Goal: Task Accomplishment & Management: Use online tool/utility

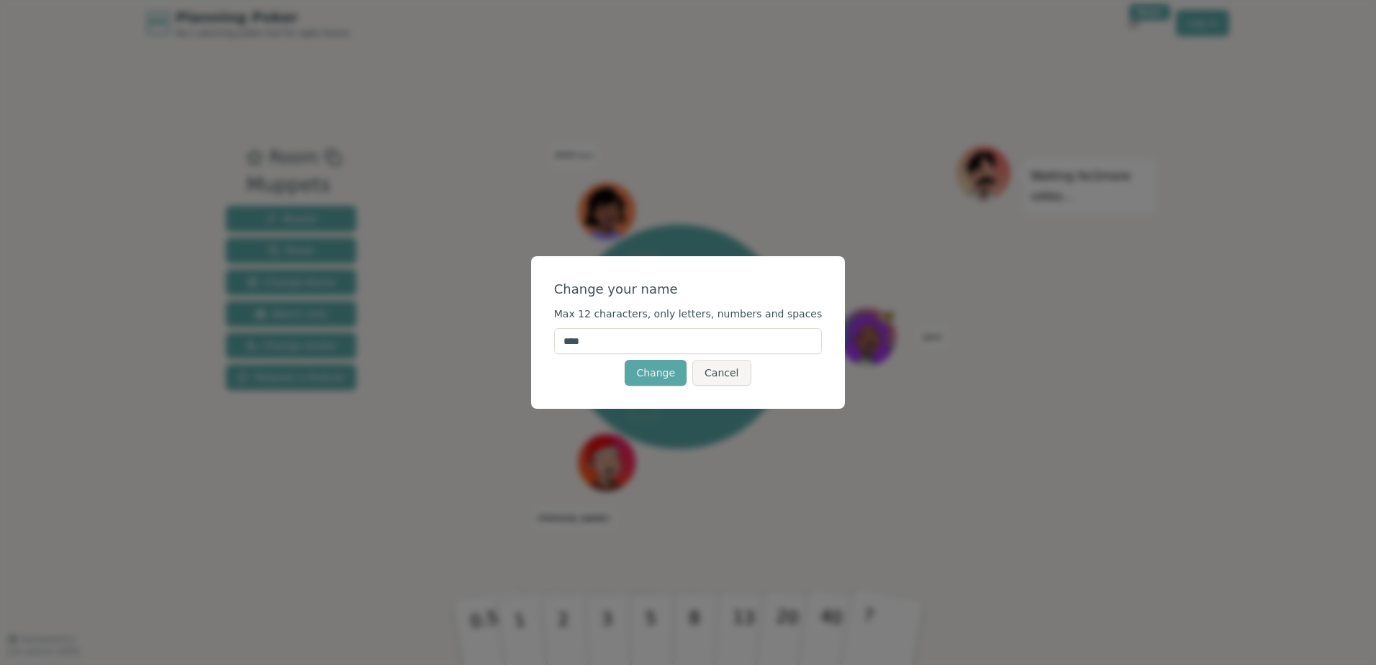
click at [613, 340] on input "****" at bounding box center [688, 341] width 268 height 26
type input "****"
click at [666, 371] on button "Change" at bounding box center [656, 373] width 62 height 26
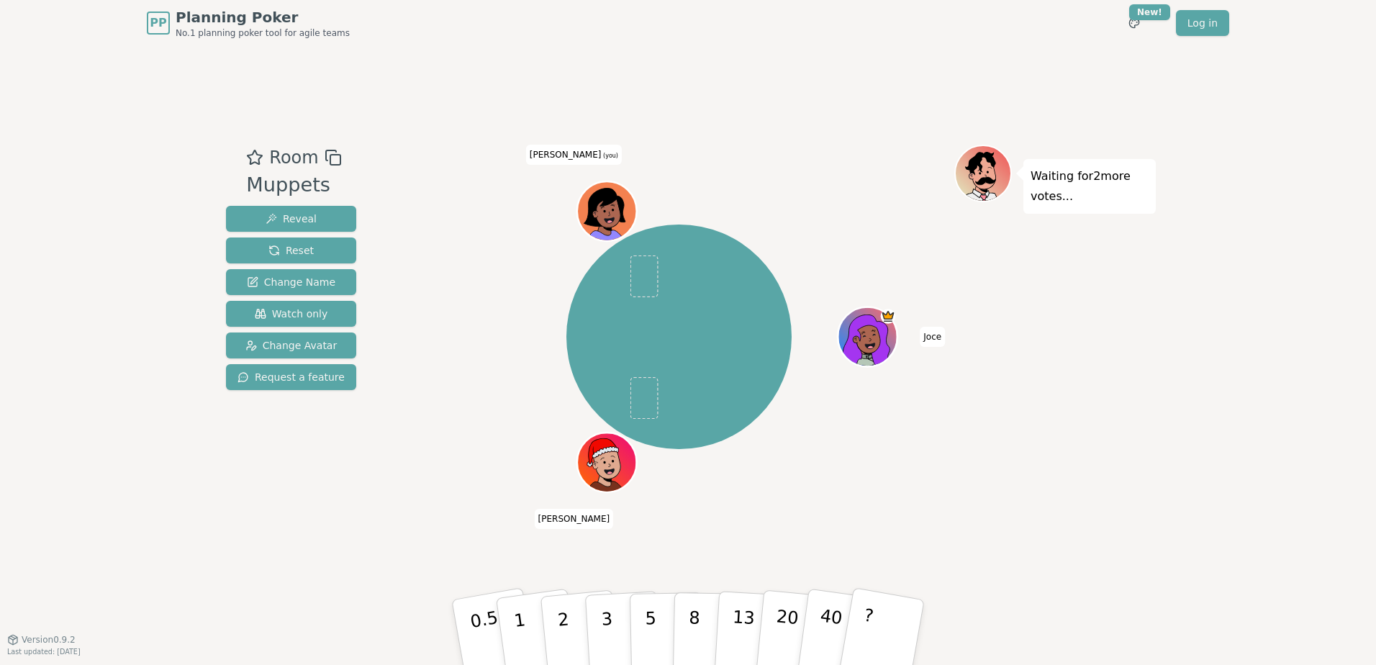
click at [597, 211] on icon at bounding box center [594, 215] width 9 height 8
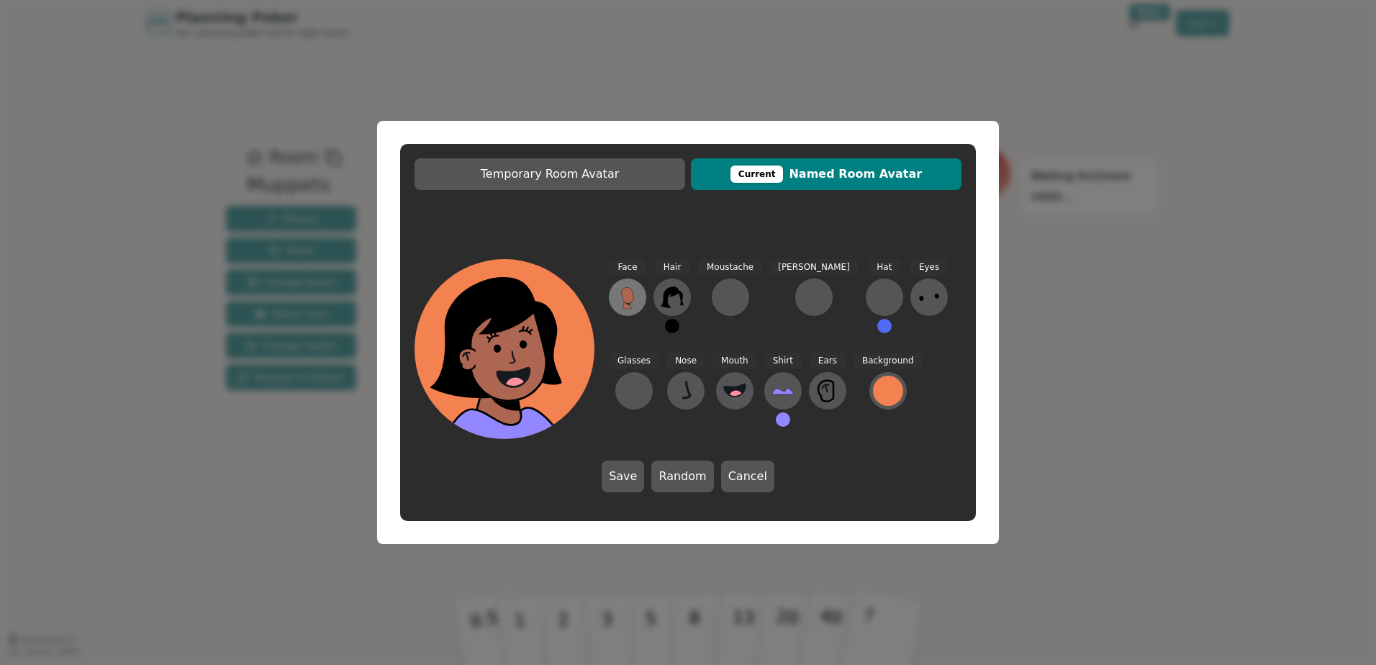
click at [640, 294] on button at bounding box center [627, 297] width 37 height 37
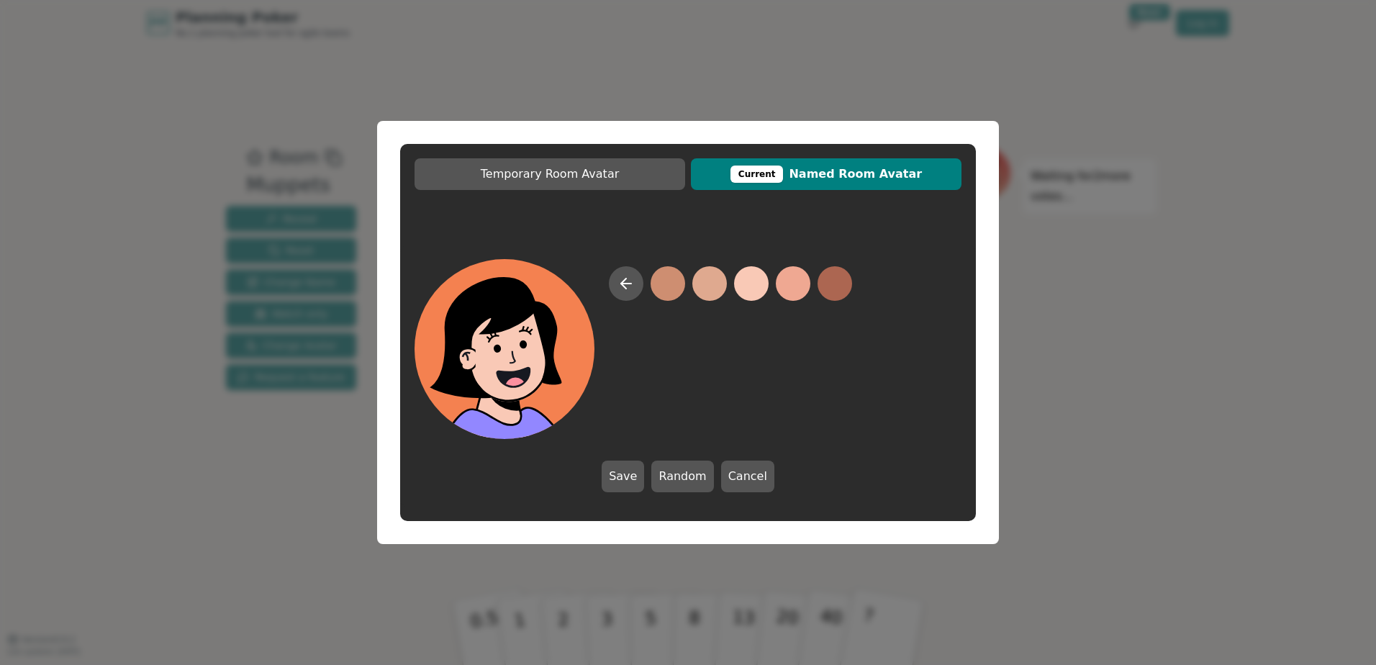
click at [746, 277] on button at bounding box center [751, 283] width 35 height 35
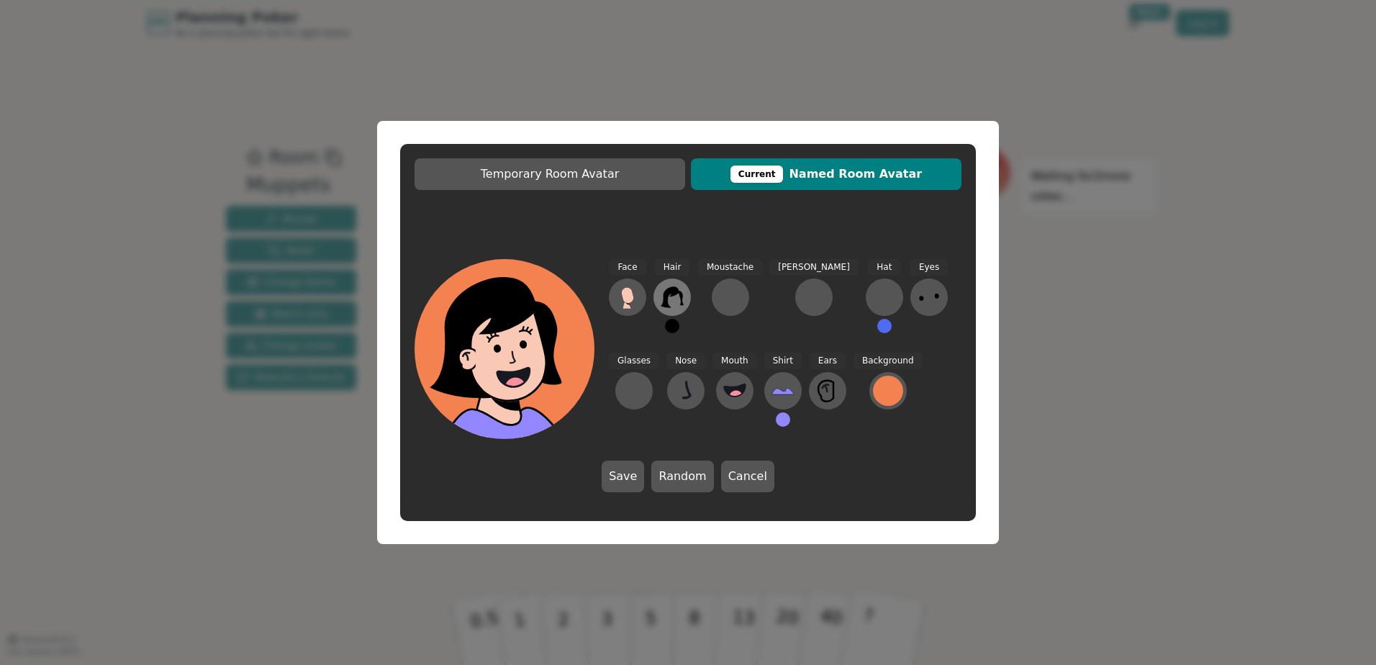
click at [676, 291] on icon at bounding box center [672, 296] width 22 height 21
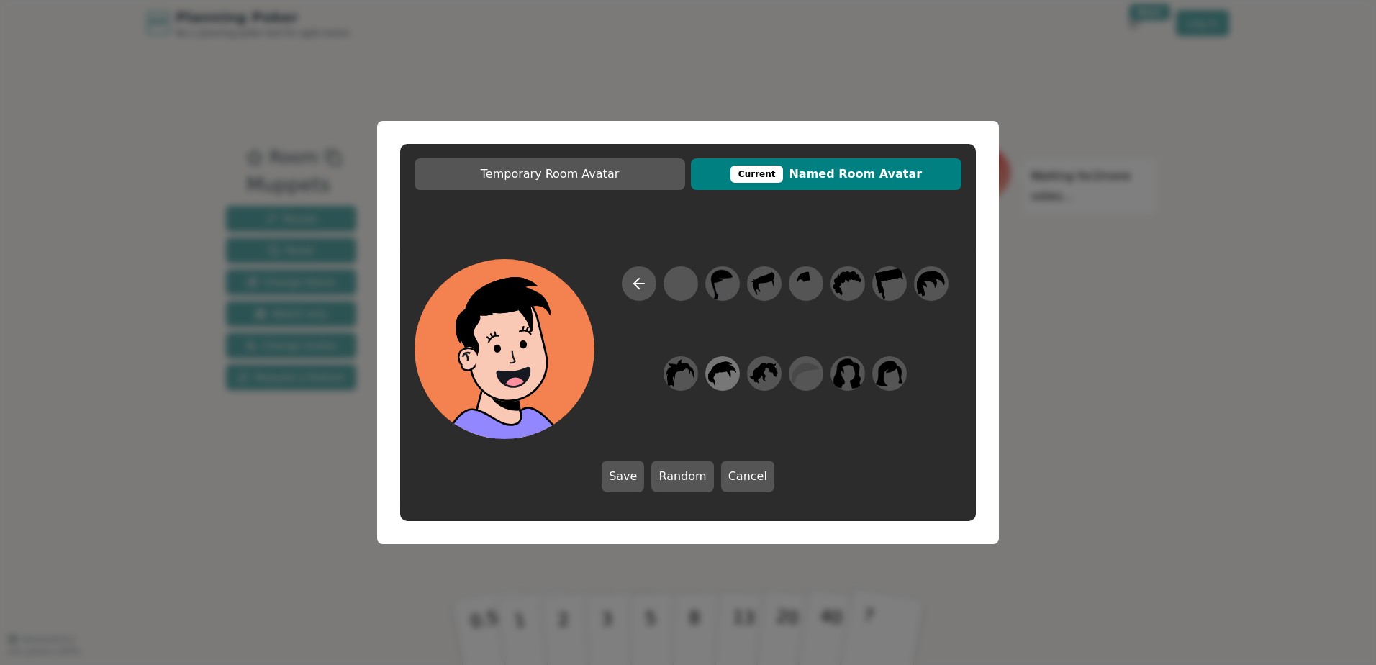
click at [718, 379] on icon at bounding box center [722, 374] width 28 height 32
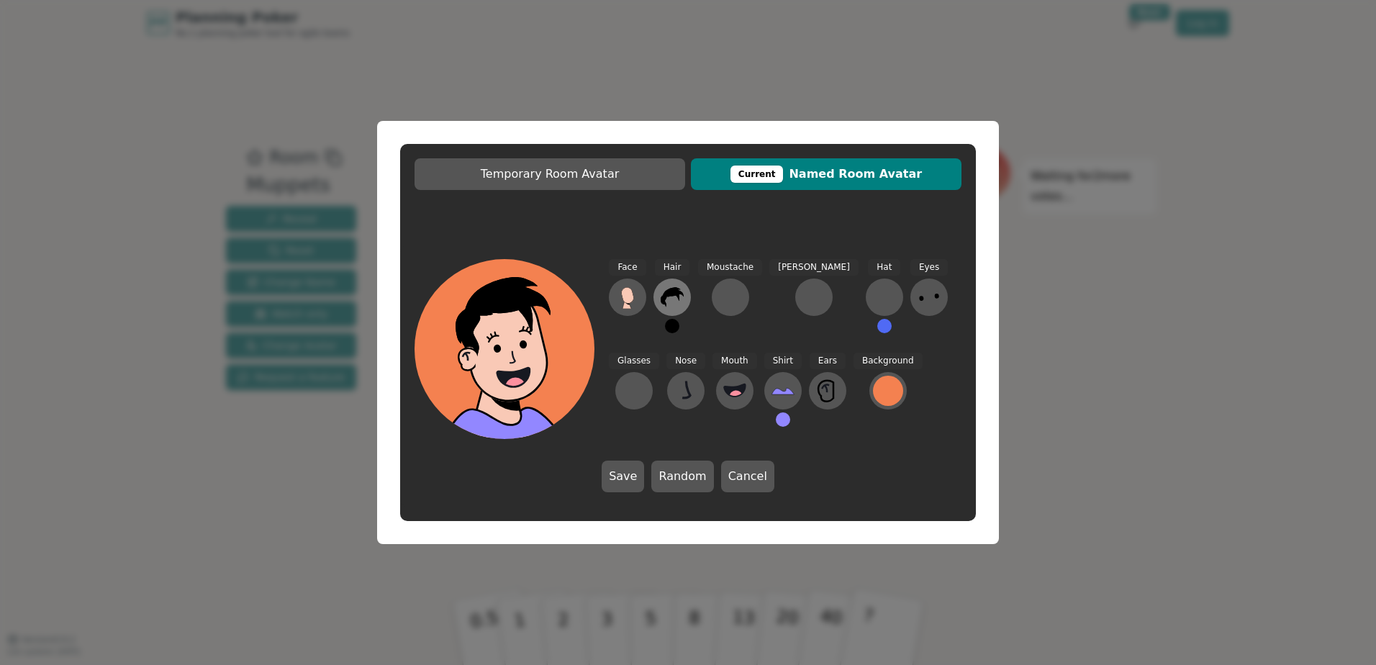
click at [685, 289] on button at bounding box center [671, 297] width 37 height 37
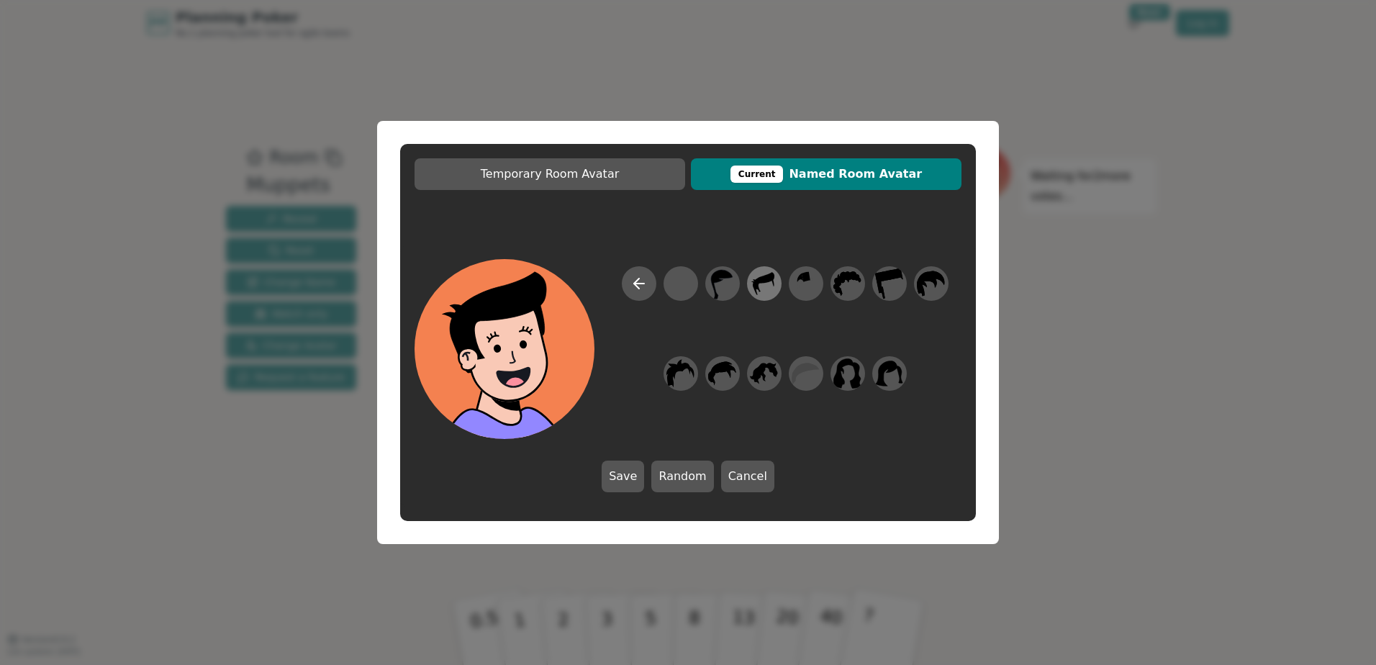
click at [771, 289] on icon at bounding box center [764, 284] width 28 height 32
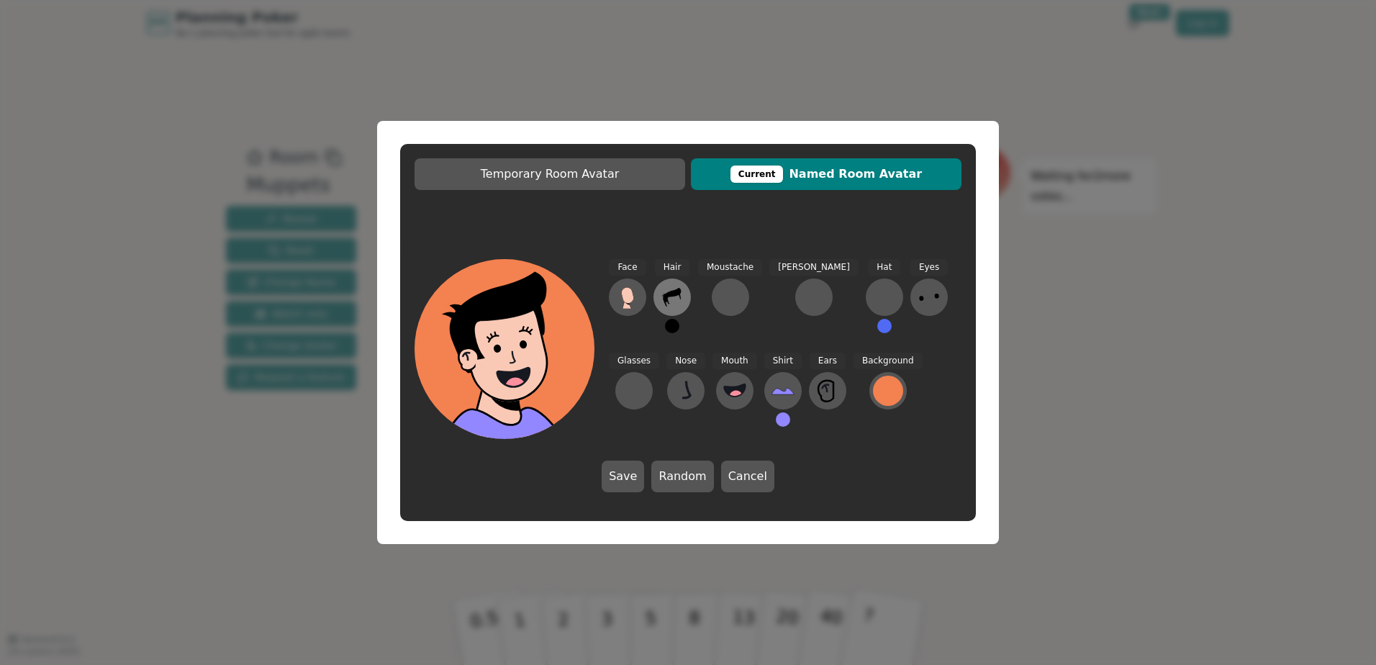
click at [674, 308] on button at bounding box center [671, 297] width 37 height 37
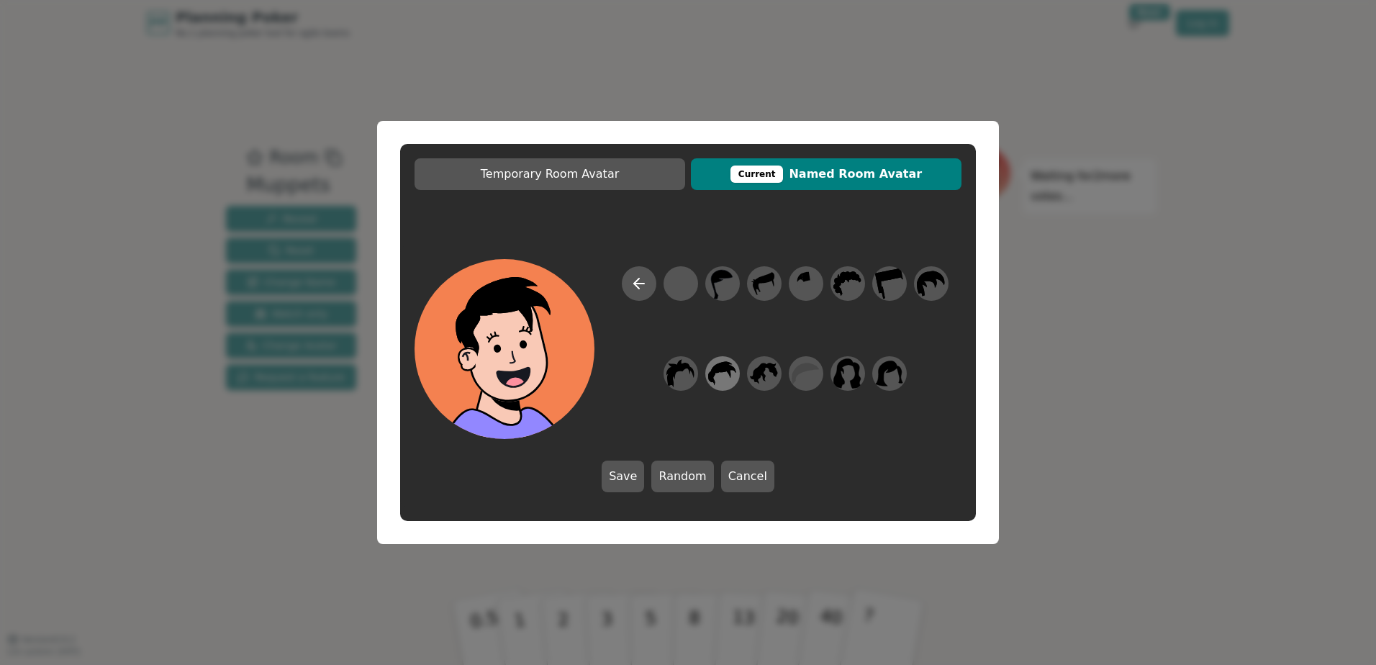
click at [727, 378] on icon at bounding box center [722, 374] width 28 height 32
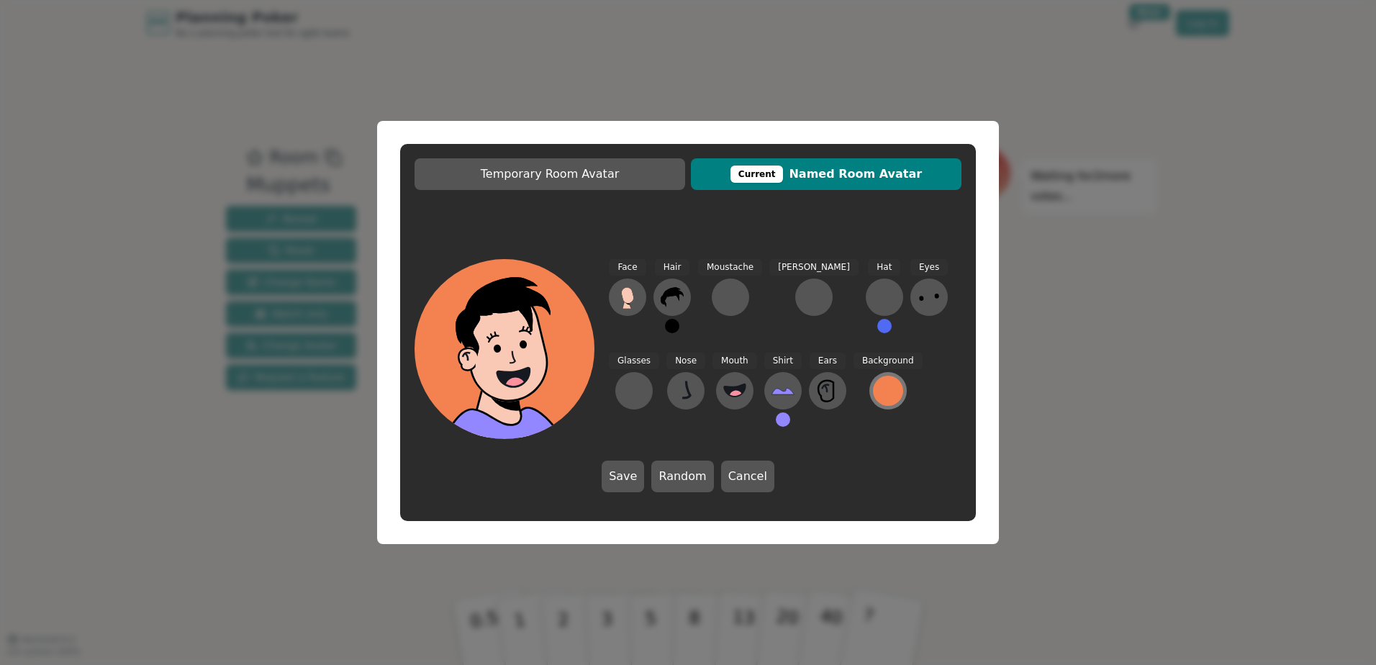
click at [873, 397] on div at bounding box center [888, 391] width 30 height 30
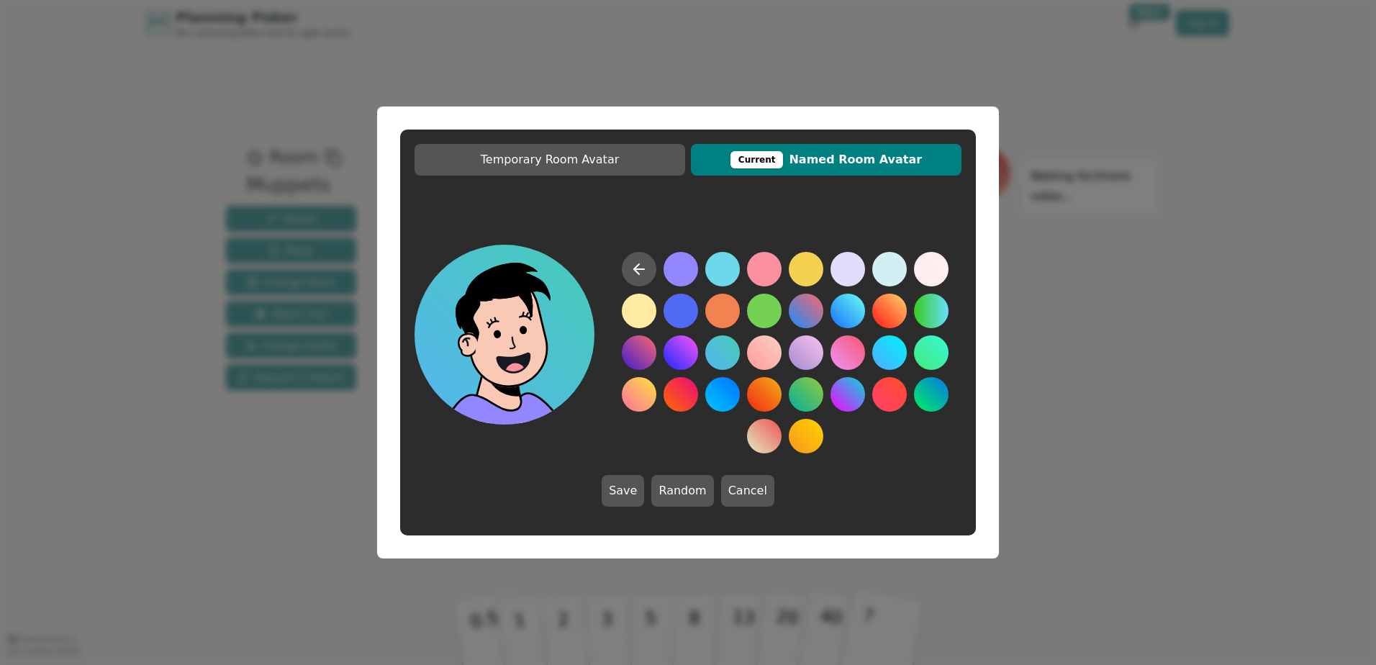
click at [730, 363] on button at bounding box center [722, 352] width 35 height 35
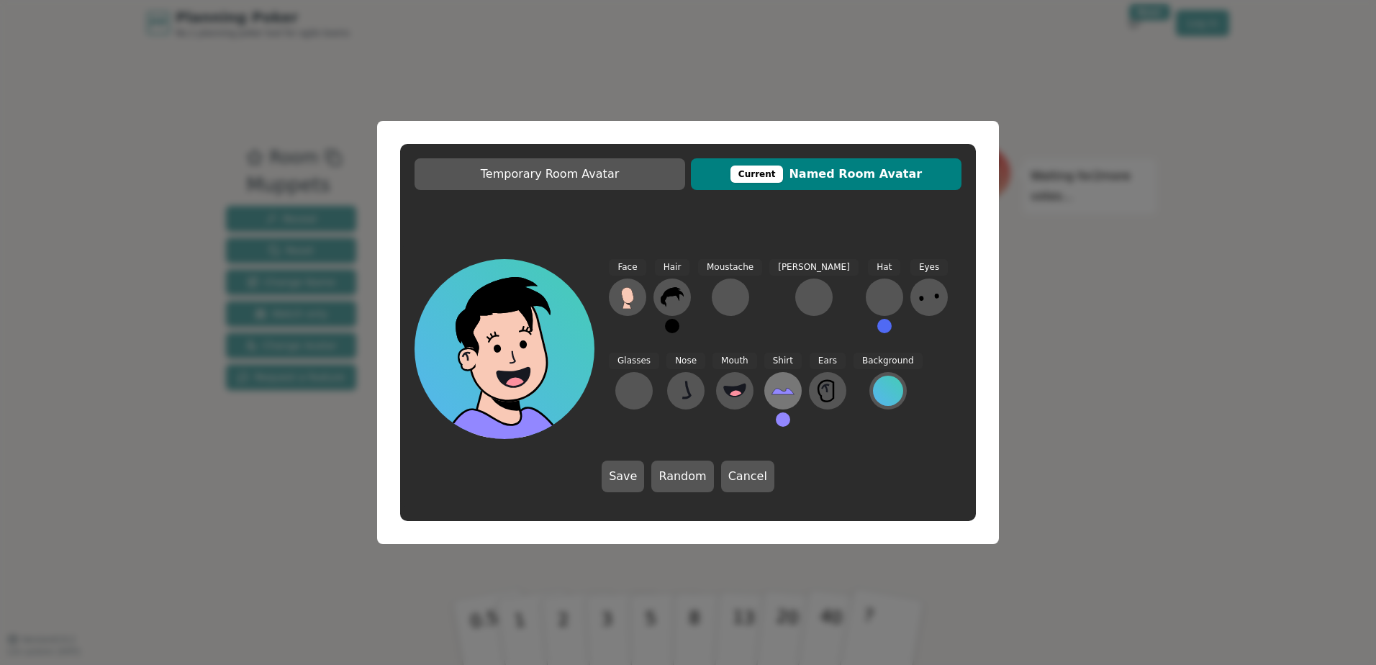
click at [771, 396] on icon at bounding box center [782, 390] width 23 height 23
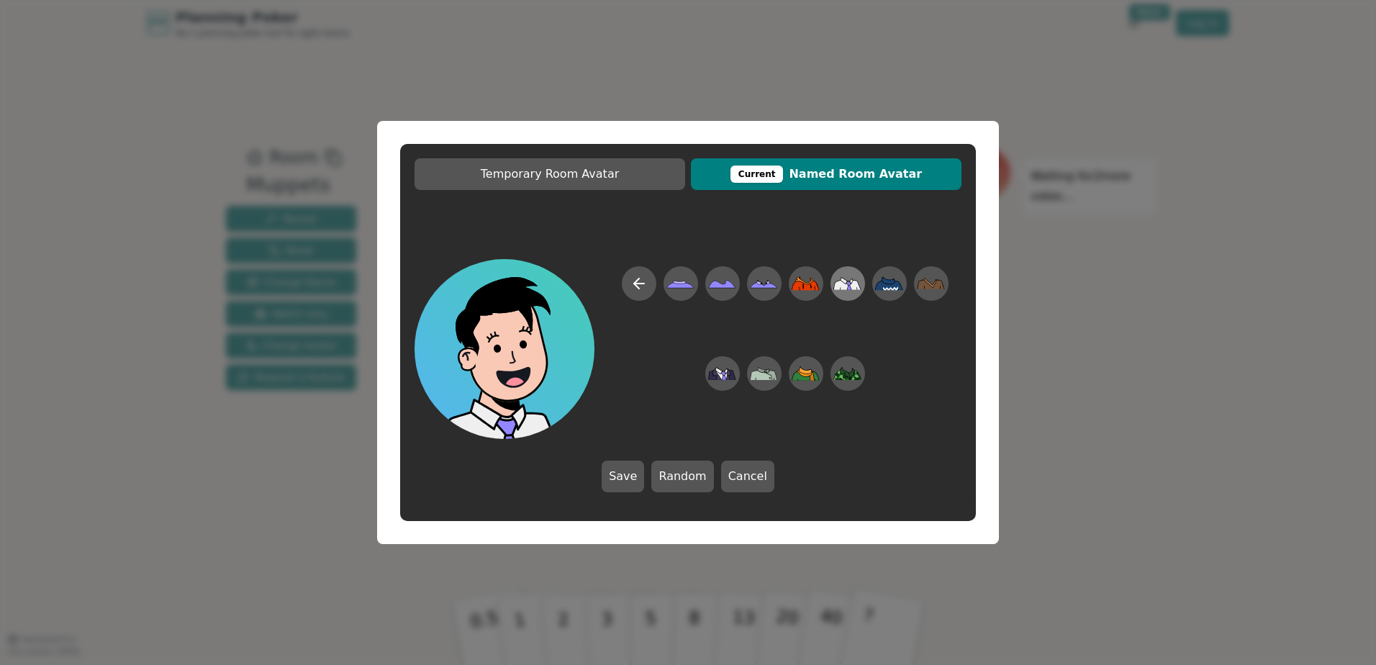
click at [843, 282] on icon at bounding box center [841, 285] width 14 height 9
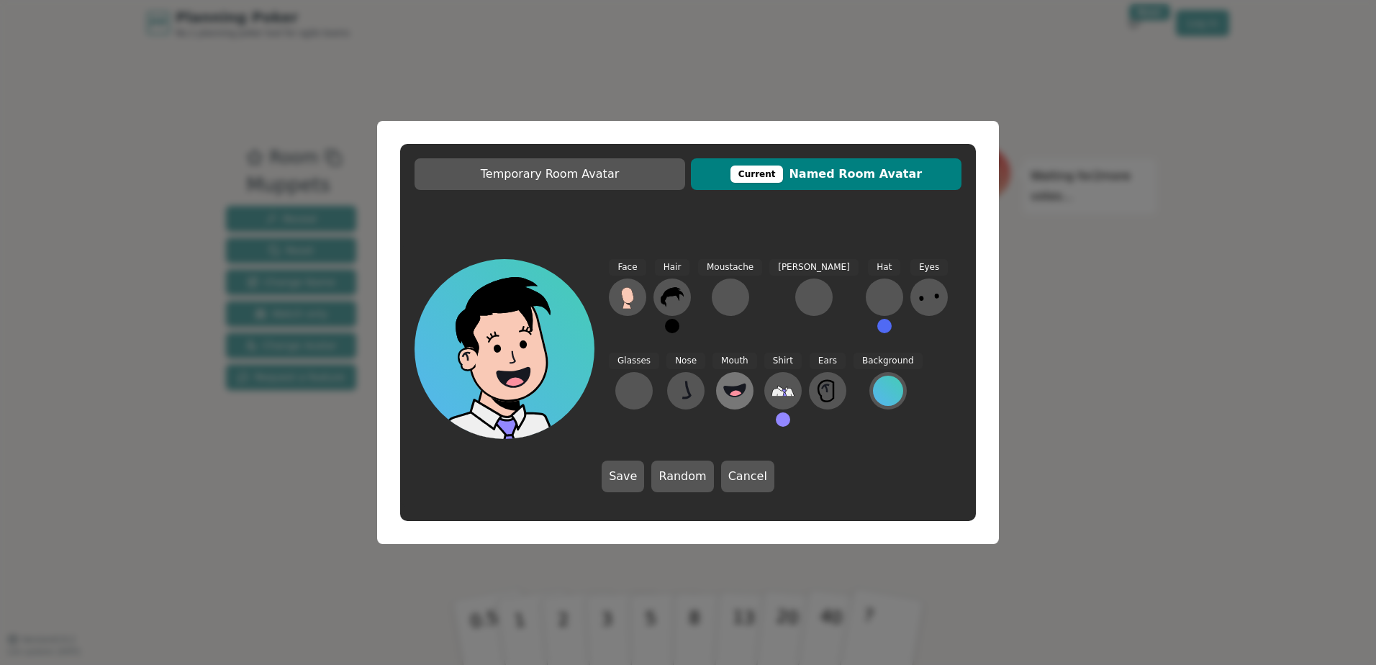
click at [724, 392] on icon at bounding box center [735, 390] width 22 height 12
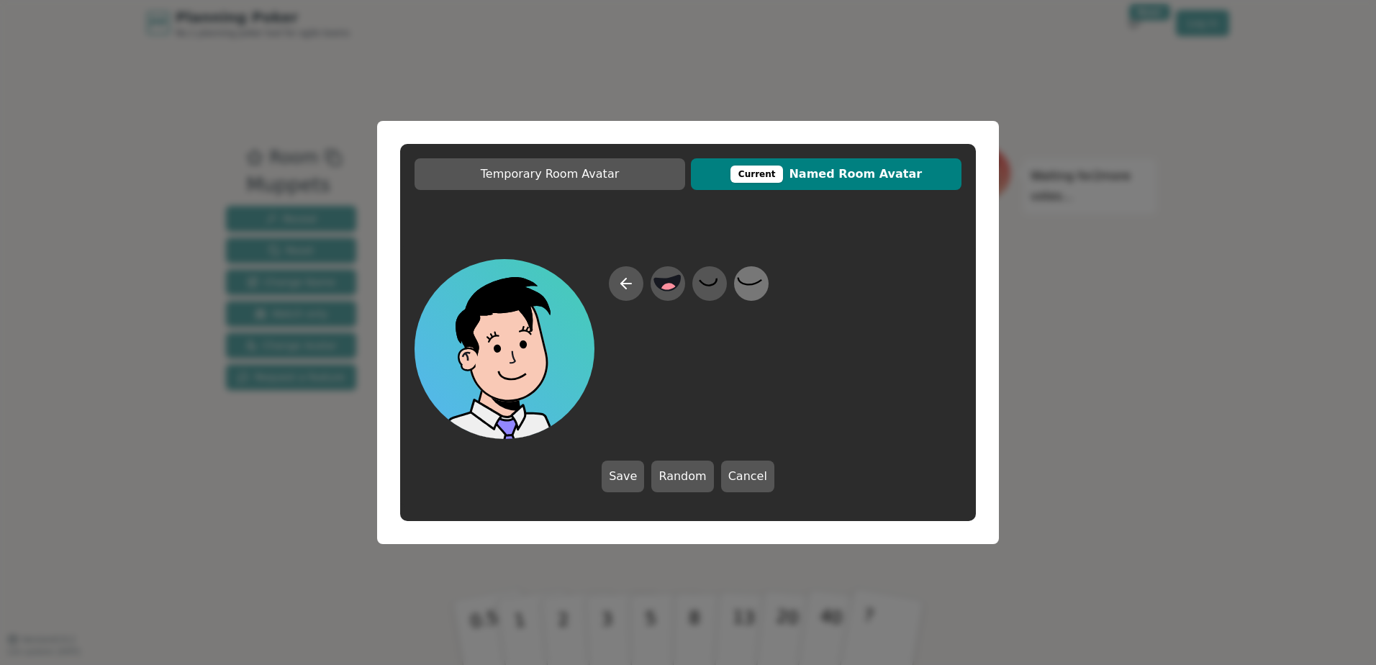
click at [756, 280] on icon at bounding box center [751, 284] width 28 height 32
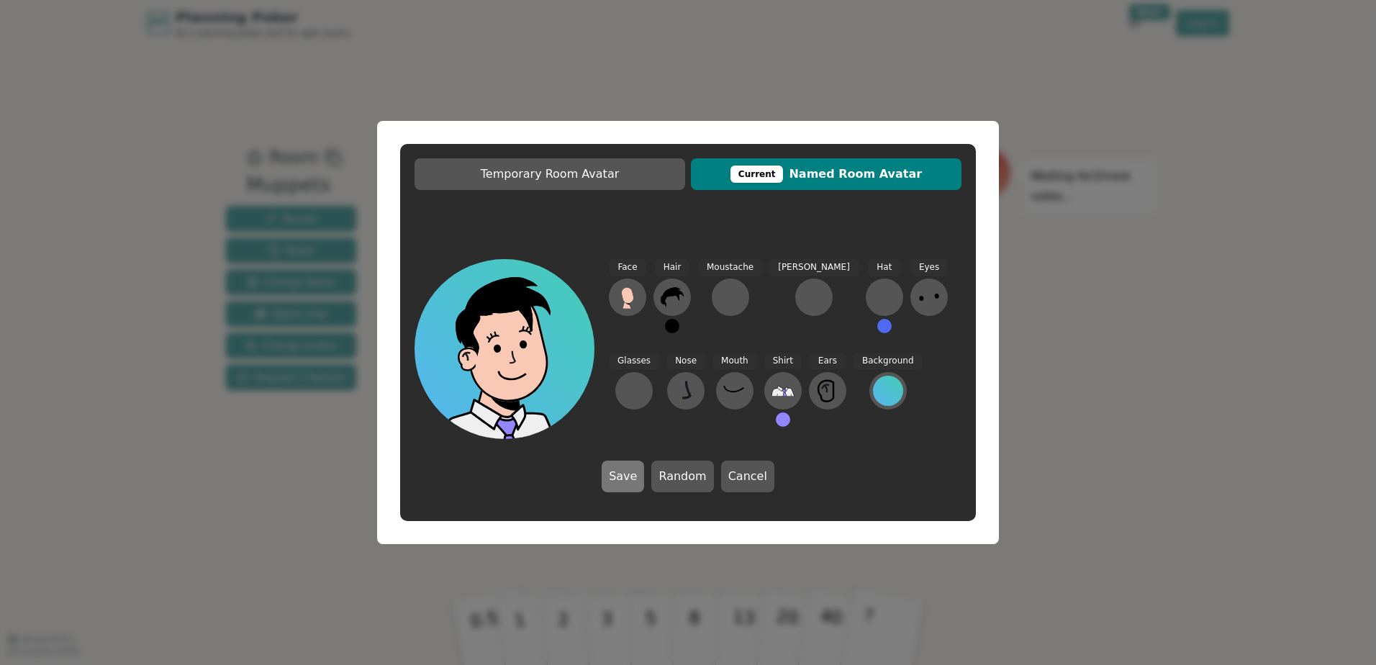
click at [638, 473] on button "Save" at bounding box center [623, 477] width 42 height 32
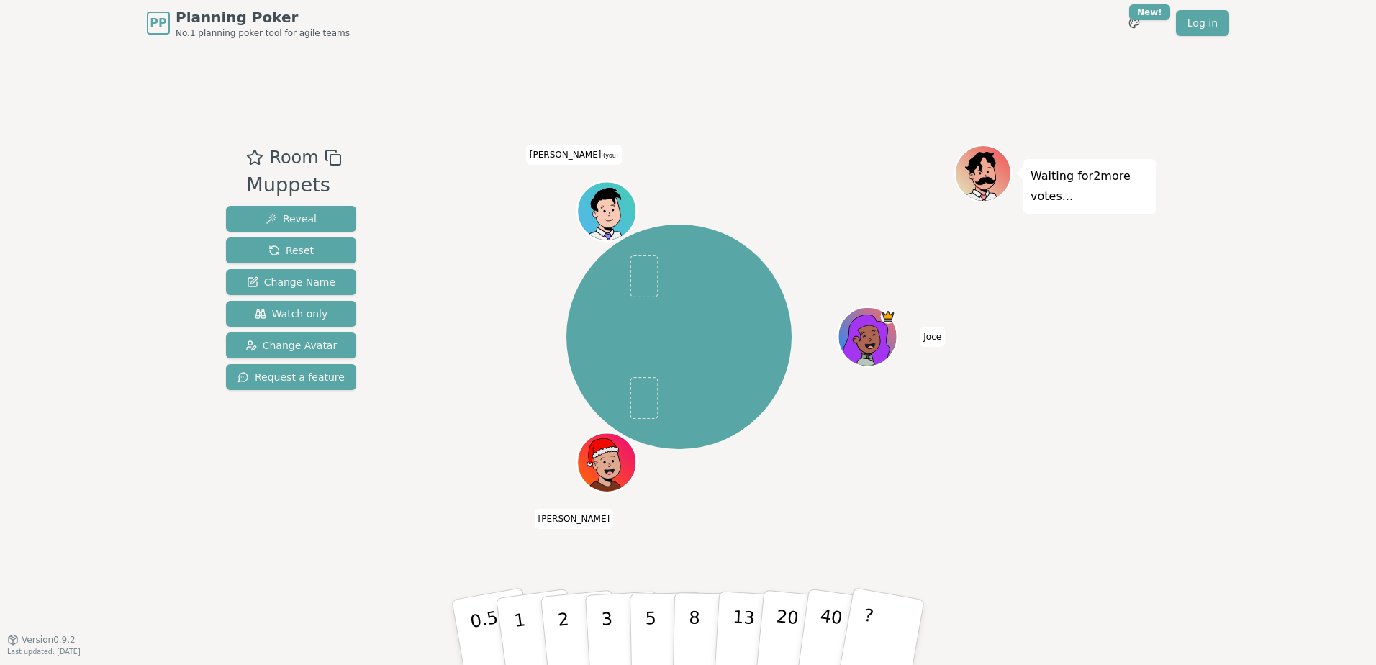
click at [601, 155] on span "(you)" at bounding box center [609, 156] width 17 height 6
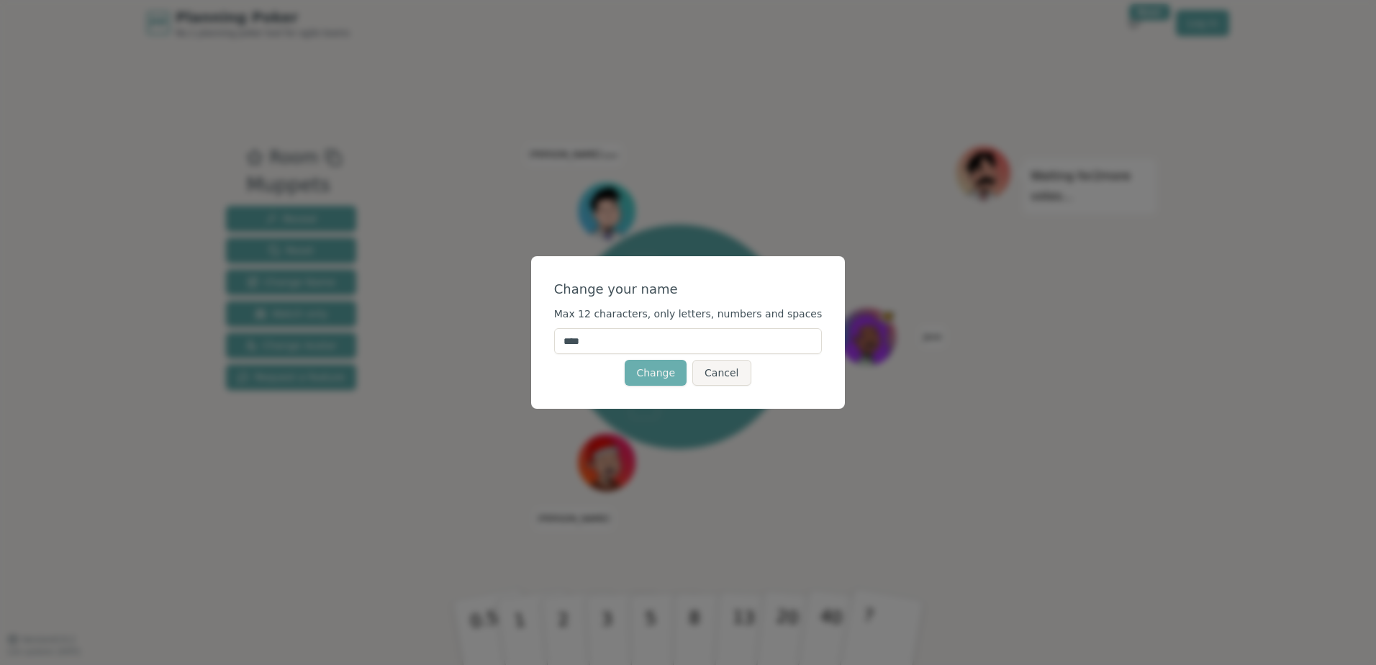
click at [669, 368] on button "Change" at bounding box center [656, 373] width 62 height 26
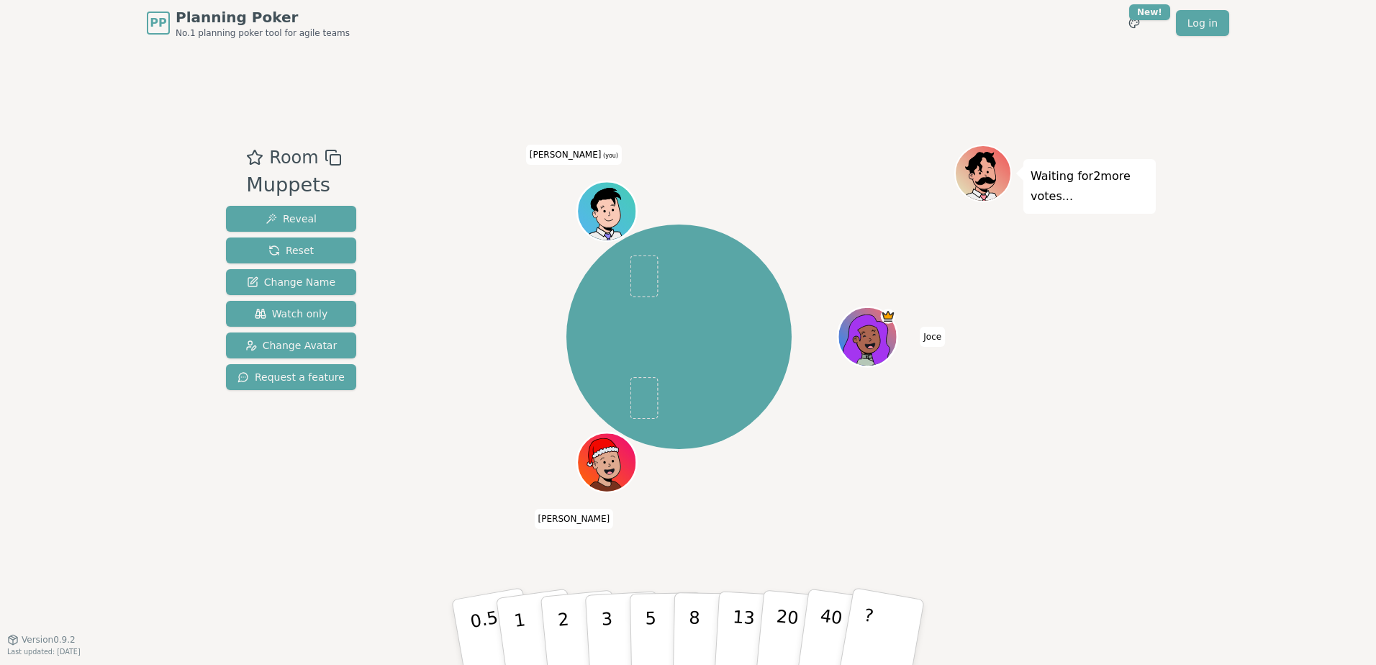
drag, startPoint x: 626, startPoint y: 217, endPoint x: 671, endPoint y: 192, distance: 51.5
click at [671, 192] on div "[PERSON_NAME] [PERSON_NAME] [PERSON_NAME] (you)" at bounding box center [679, 337] width 551 height 332
click at [320, 313] on span "Watch only" at bounding box center [291, 314] width 73 height 14
